Goal: Information Seeking & Learning: Learn about a topic

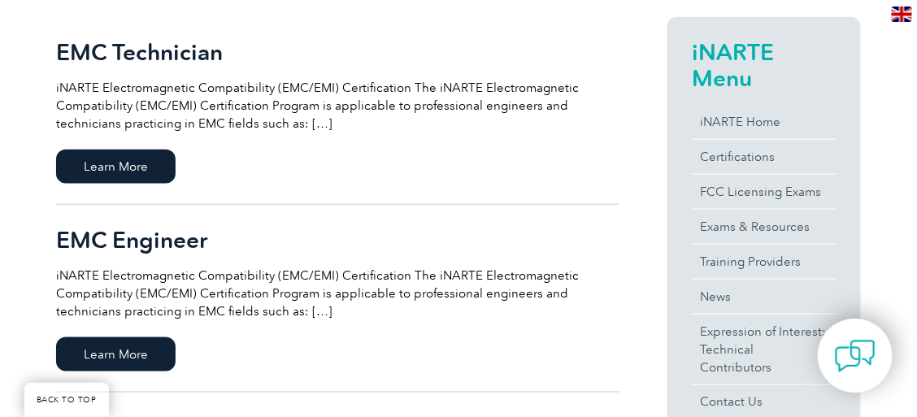
scroll to position [389, 0]
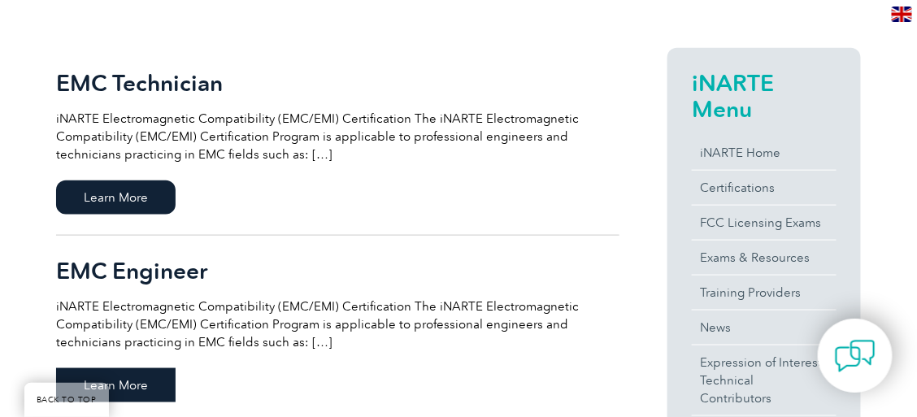
click at [143, 377] on span "Learn More" at bounding box center [116, 385] width 120 height 34
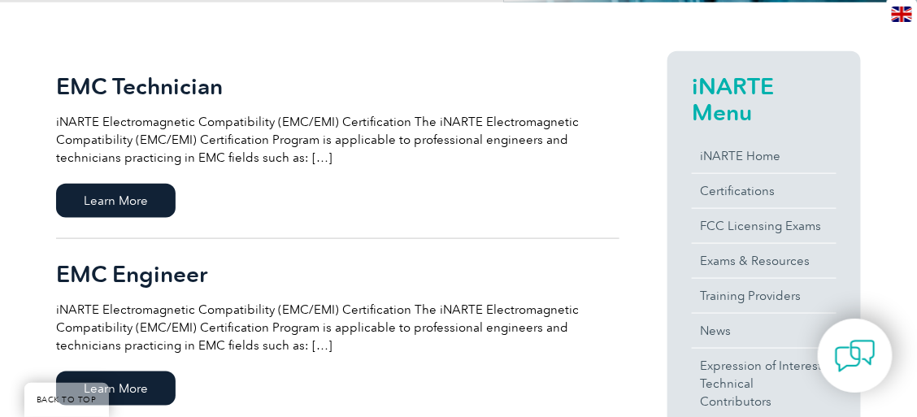
click at [62, 263] on h2 "EMC Engineer" at bounding box center [337, 274] width 563 height 26
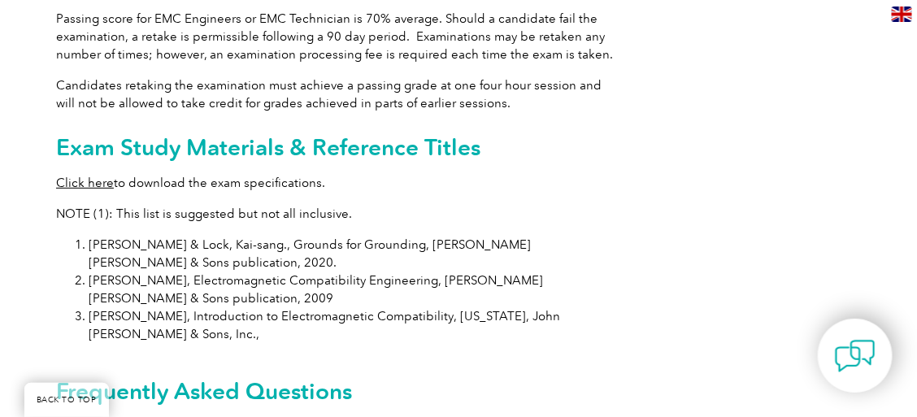
scroll to position [1691, 0]
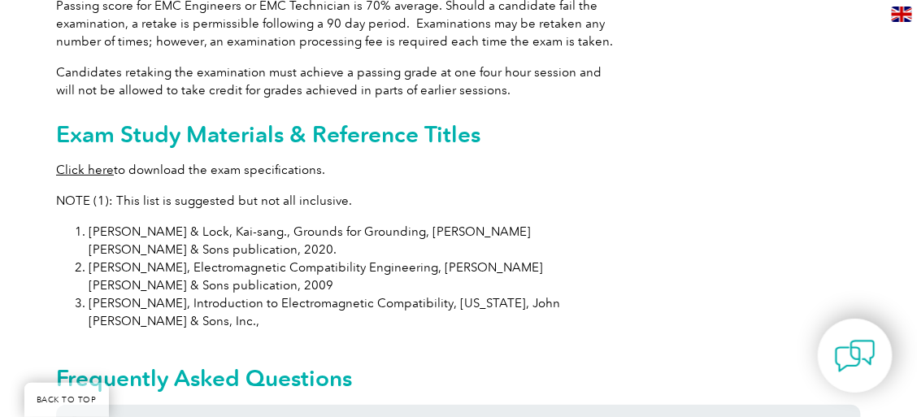
click at [98, 177] on link "Click here" at bounding box center [85, 170] width 58 height 15
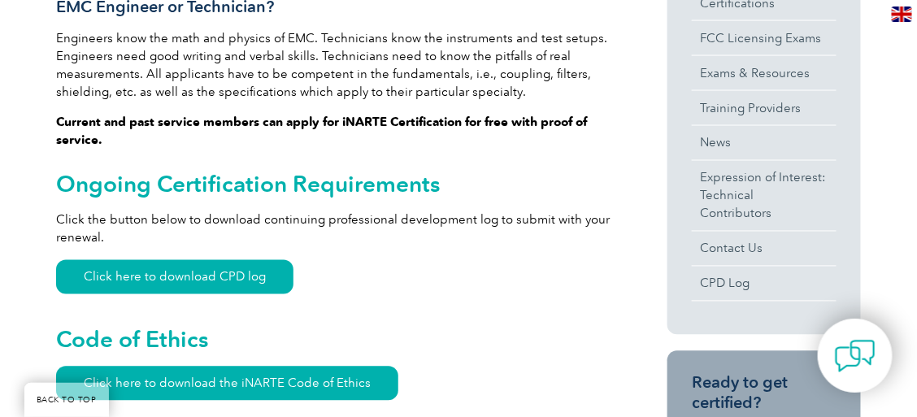
scroll to position [672, 0]
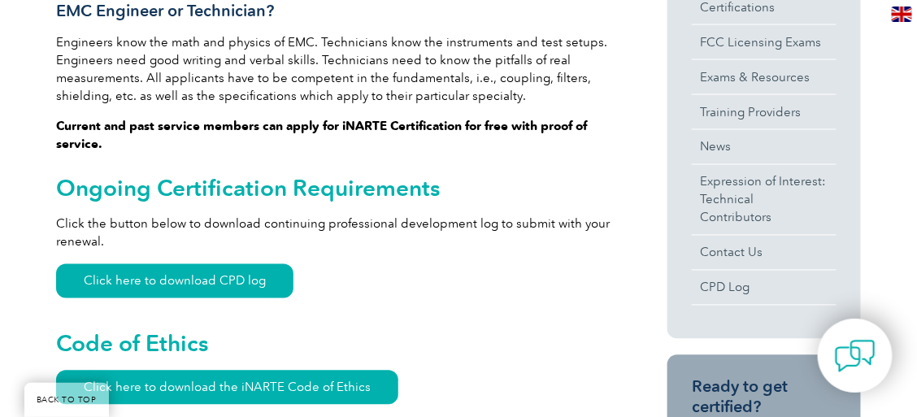
click at [480, 230] on p "Click the button below to download continuing professional development log to s…" at bounding box center [337, 233] width 563 height 36
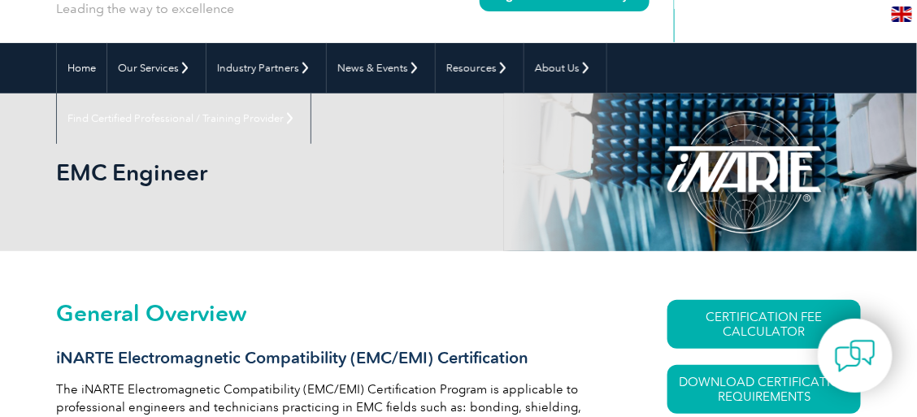
scroll to position [129, 0]
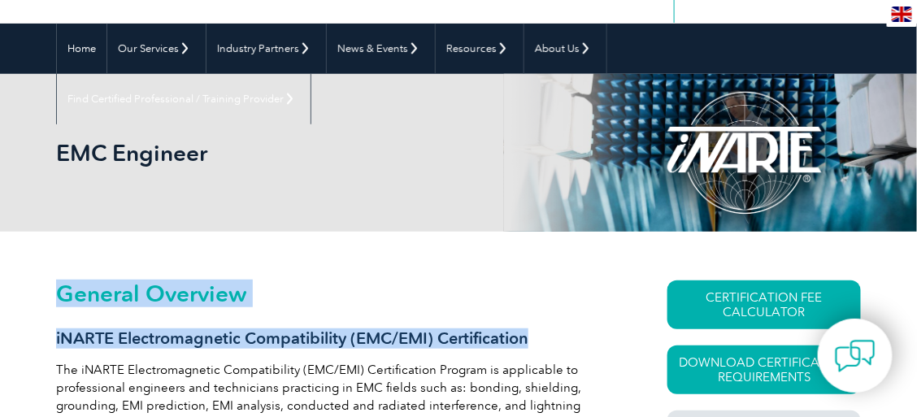
drag, startPoint x: 53, startPoint y: 337, endPoint x: 532, endPoint y: 328, distance: 478.9
click at [532, 328] on h3 "iNARTE Electromagnetic Compatibility (EMC/EMI) Certification" at bounding box center [337, 338] width 563 height 20
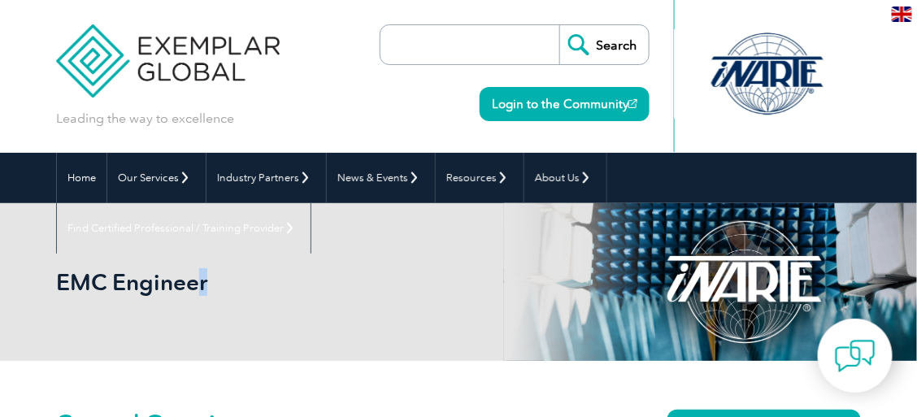
click at [203, 284] on h1 "EMC Engineer" at bounding box center [277, 282] width 443 height 28
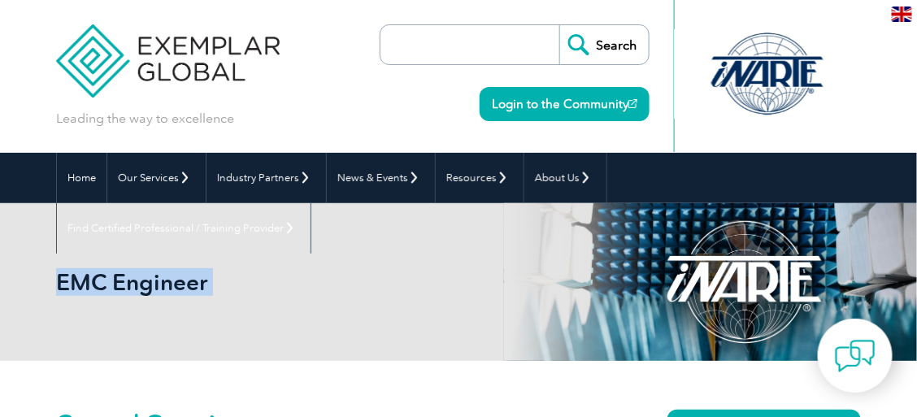
click at [203, 284] on h1 "EMC Engineer" at bounding box center [277, 282] width 443 height 28
